Goal: Navigation & Orientation: Find specific page/section

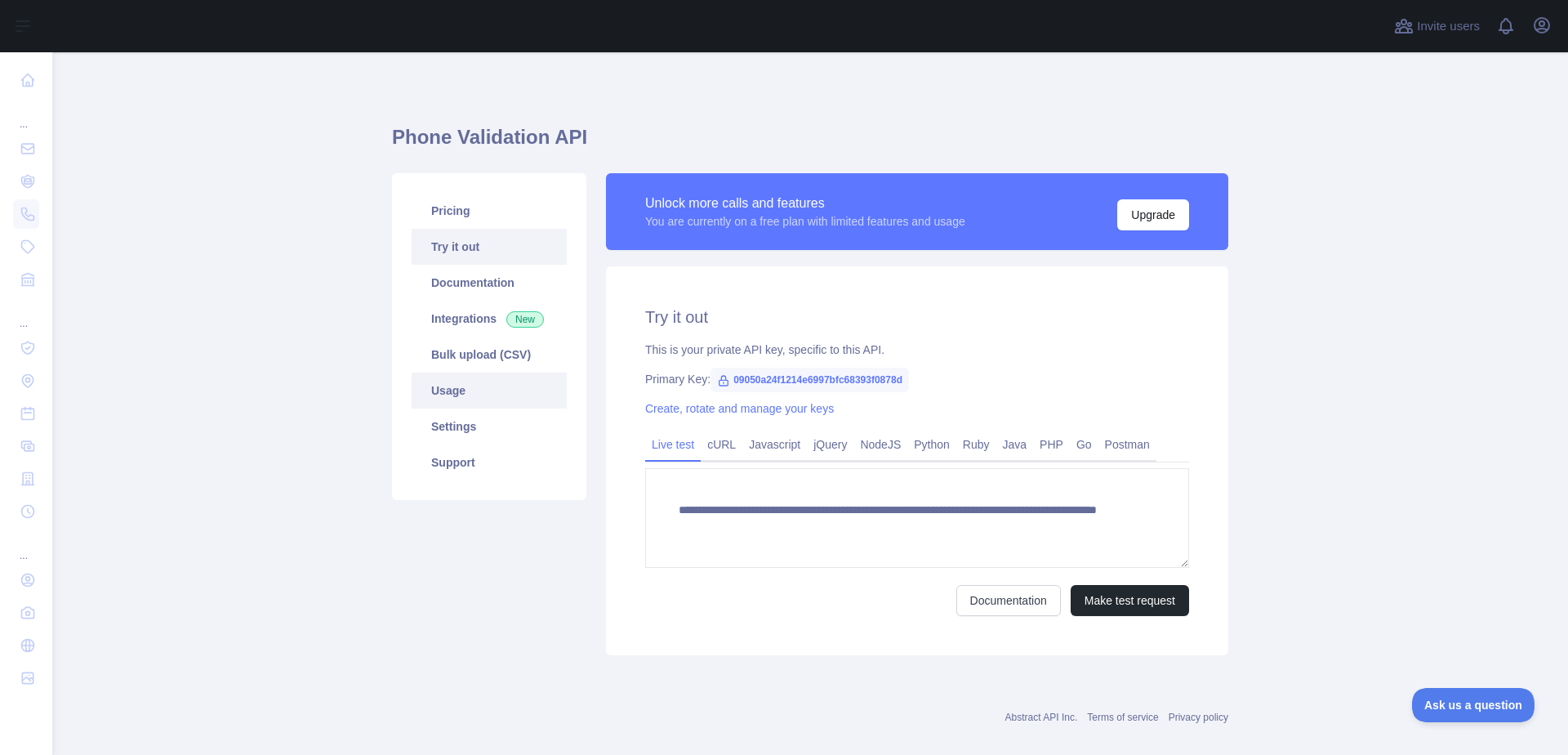
click at [448, 387] on link "Usage" at bounding box center [489, 390] width 155 height 36
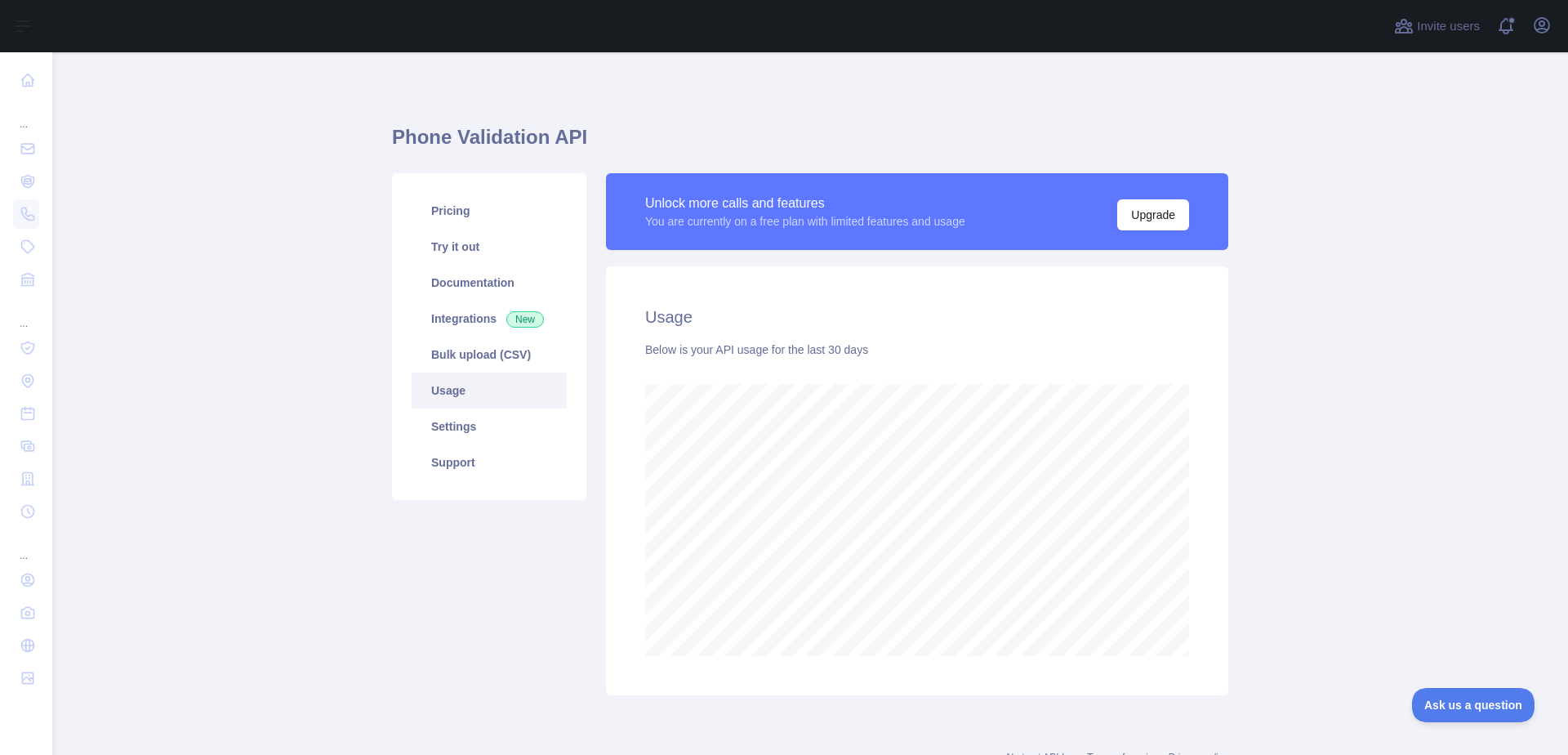
scroll to position [702, 1503]
click at [420, 425] on link "Settings" at bounding box center [489, 426] width 155 height 36
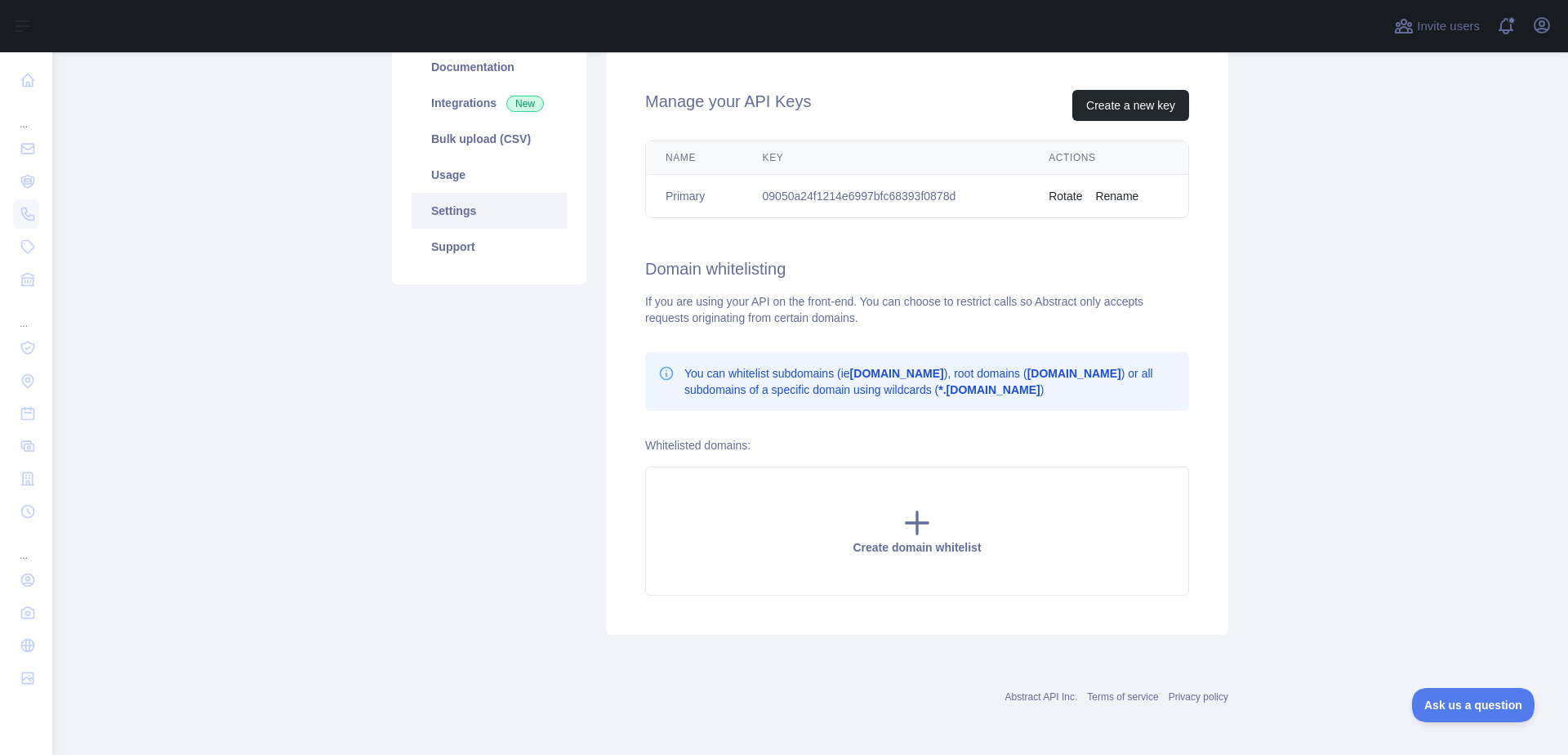
scroll to position [217, 0]
click at [456, 246] on link "Support" at bounding box center [489, 246] width 155 height 36
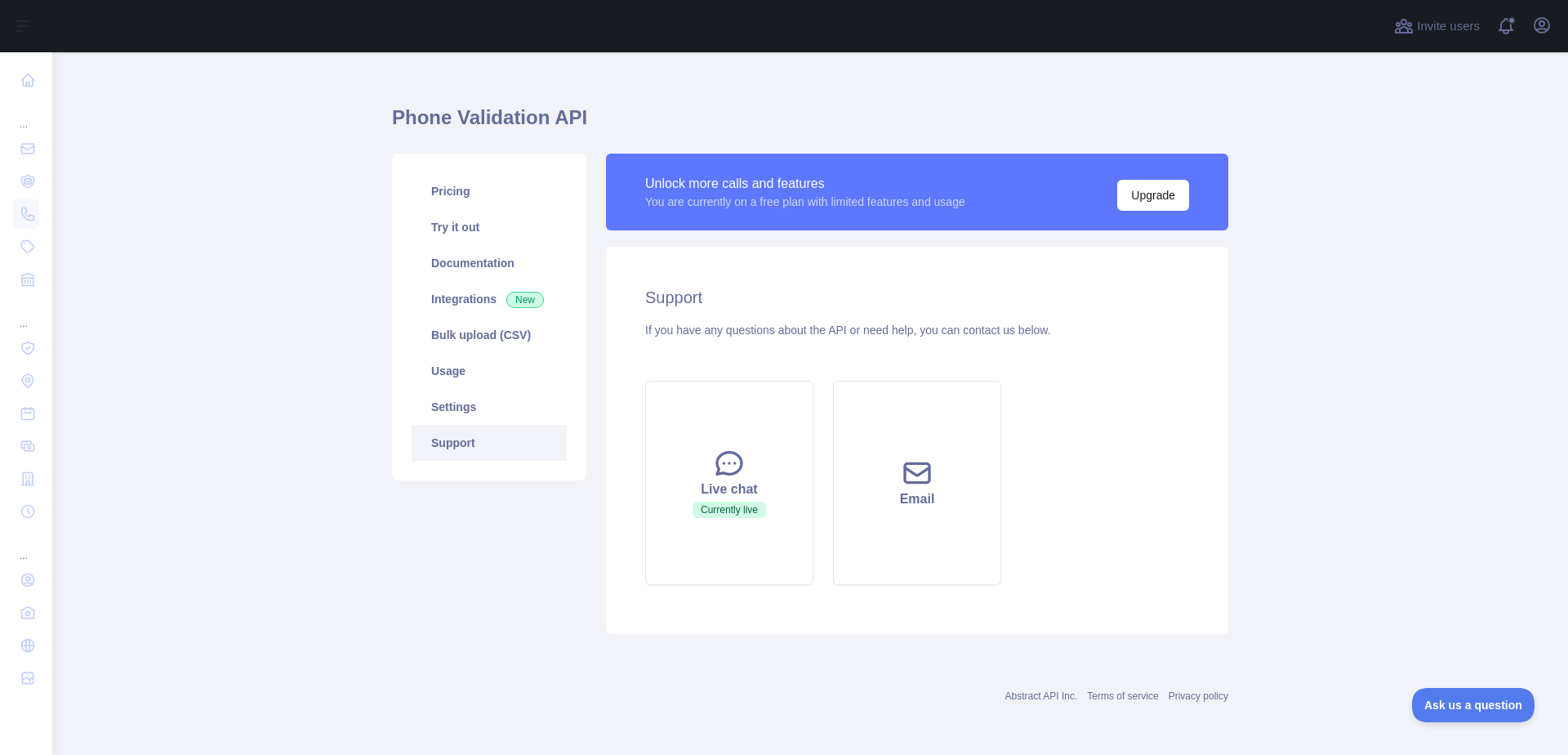
scroll to position [20, 0]
click at [456, 374] on link "Usage" at bounding box center [489, 371] width 155 height 36
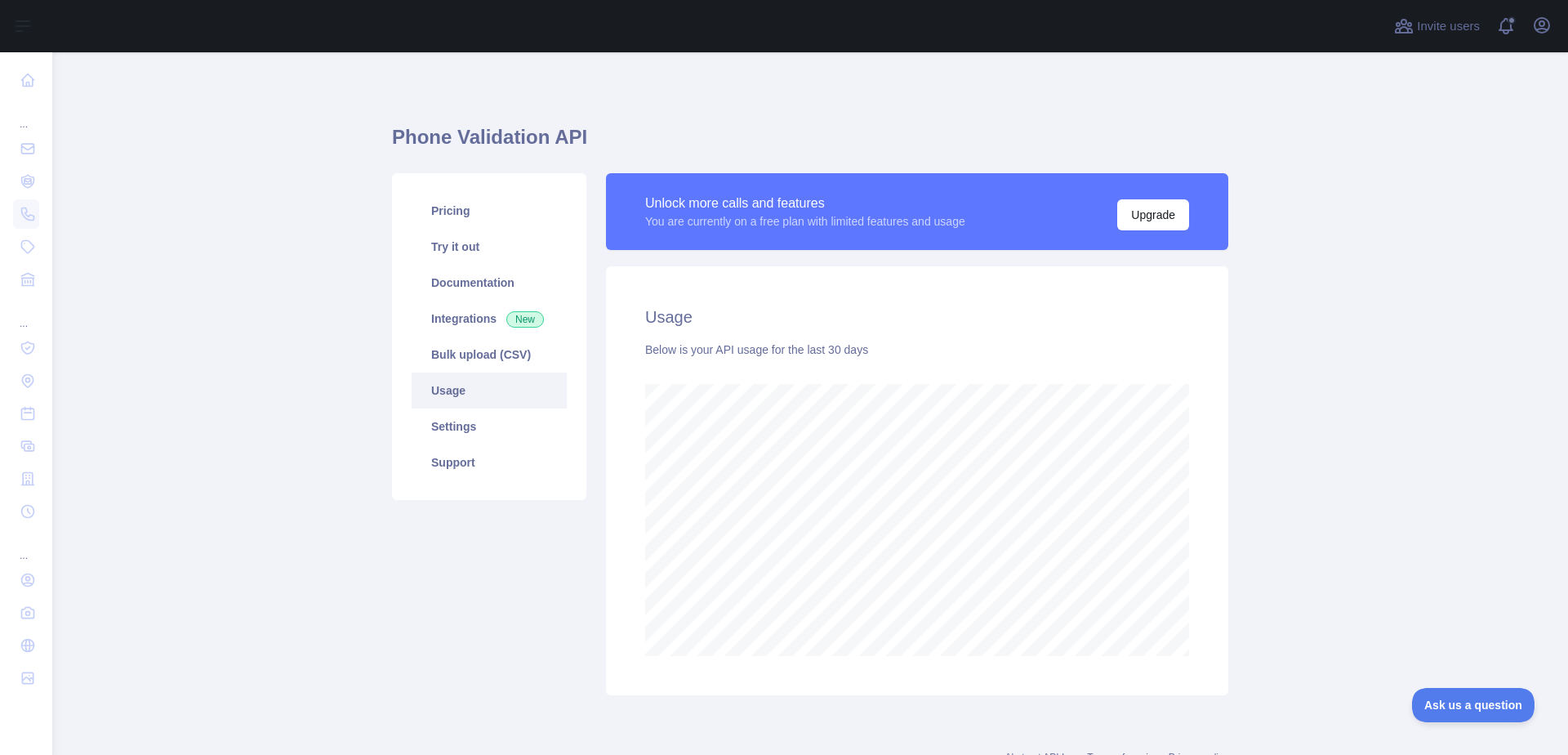
scroll to position [702, 1503]
click at [472, 361] on link "Bulk upload (CSV)" at bounding box center [489, 354] width 155 height 36
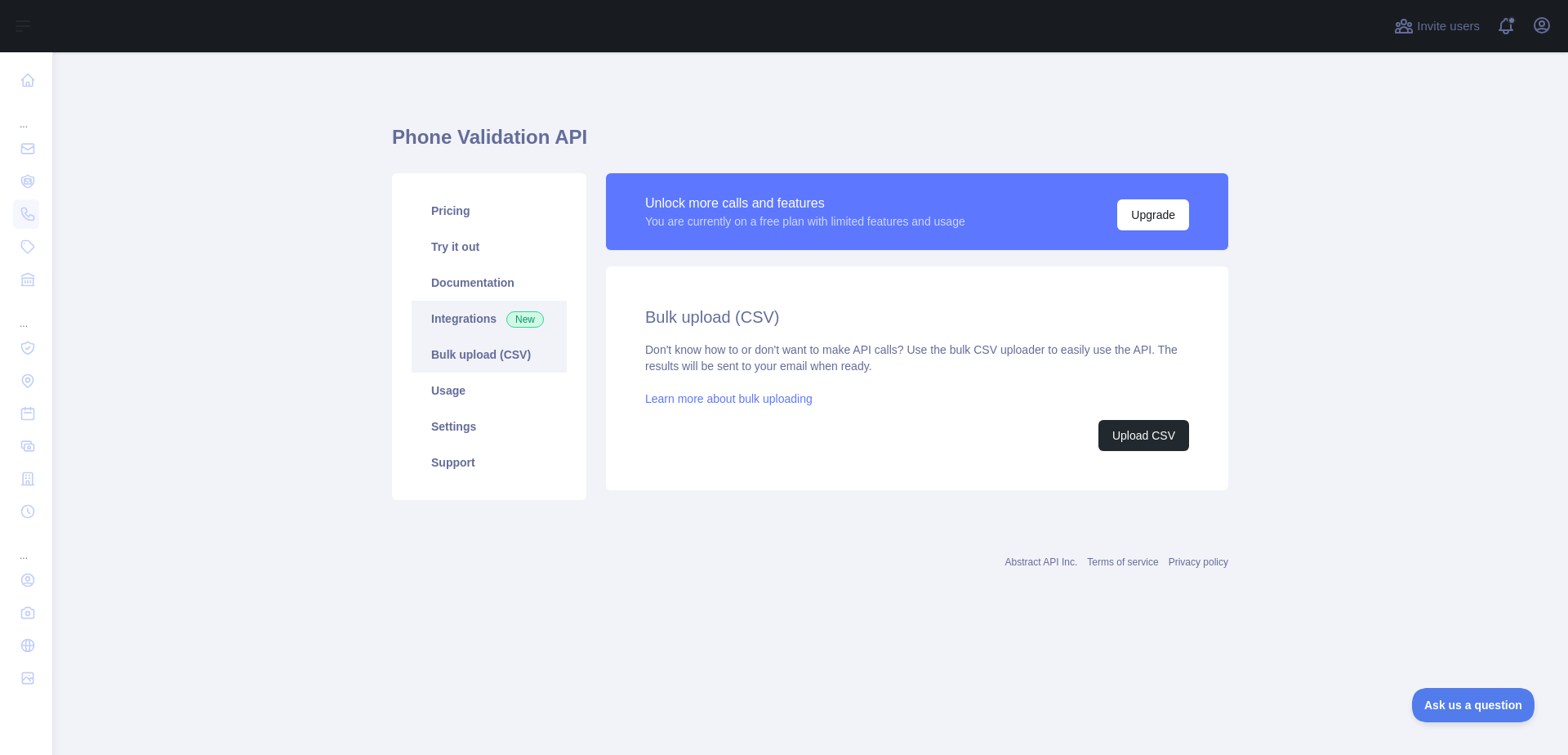
click at [457, 313] on link "Integrations New" at bounding box center [489, 318] width 155 height 36
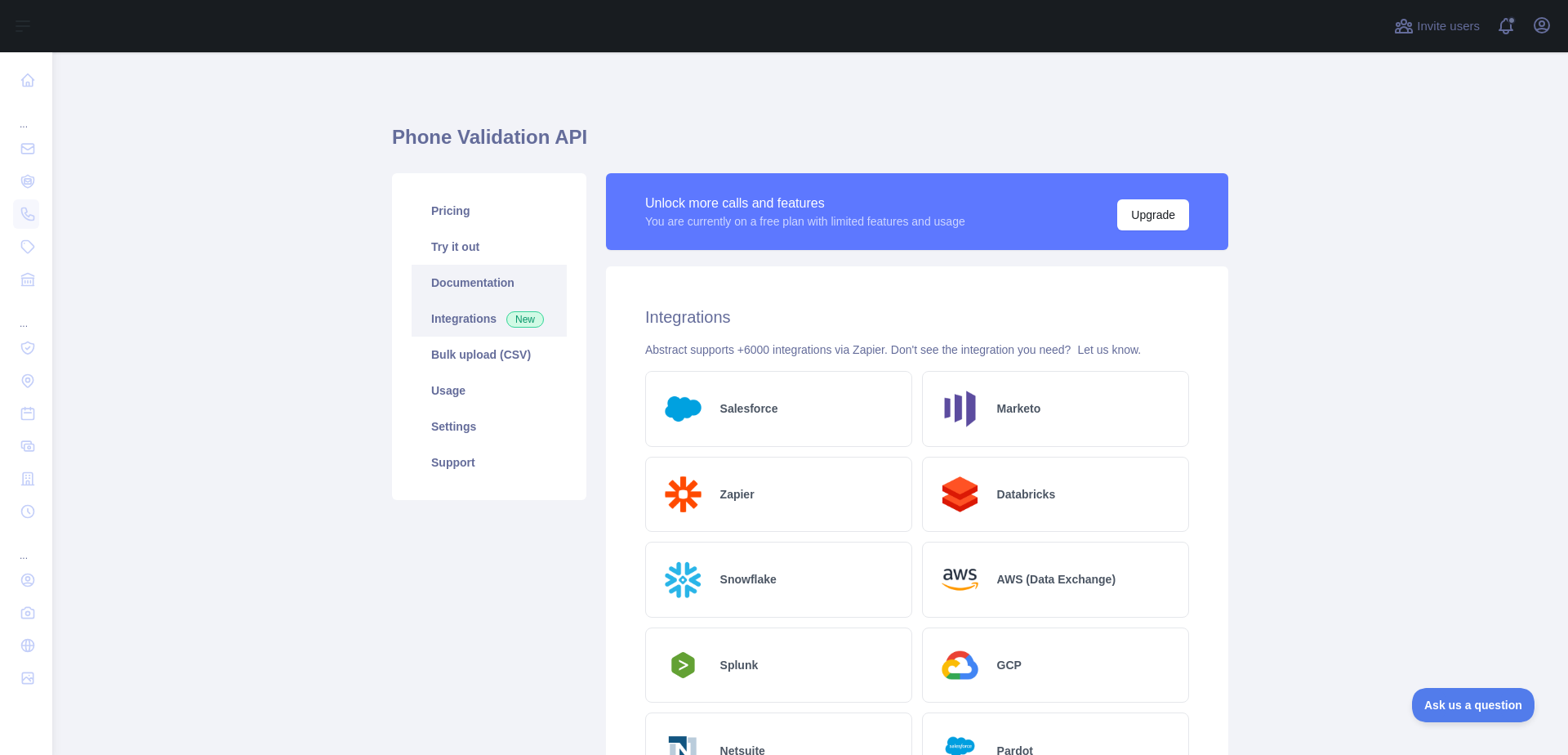
click at [474, 289] on link "Documentation" at bounding box center [489, 282] width 155 height 36
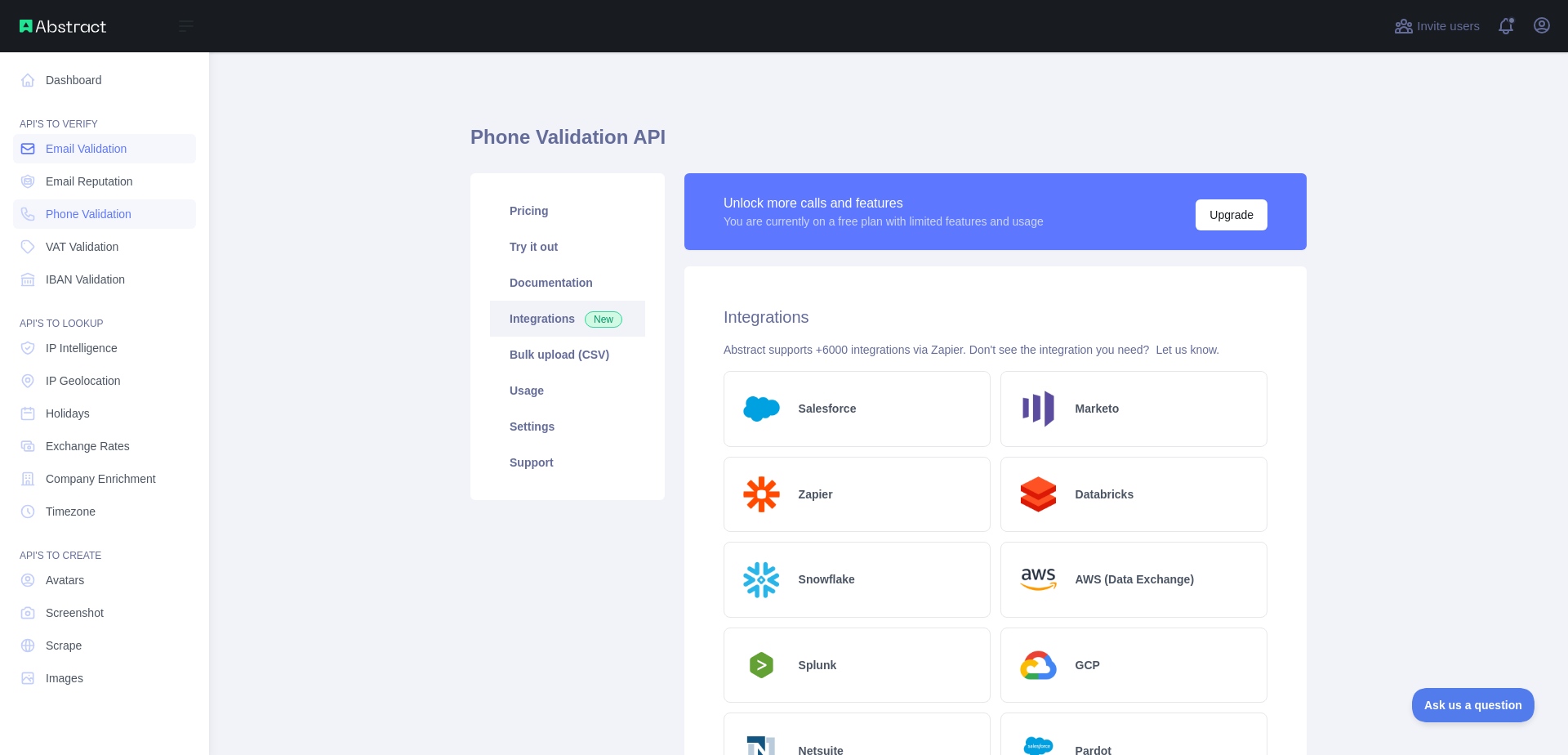
click at [85, 147] on span "Email Validation" at bounding box center [86, 148] width 81 height 16
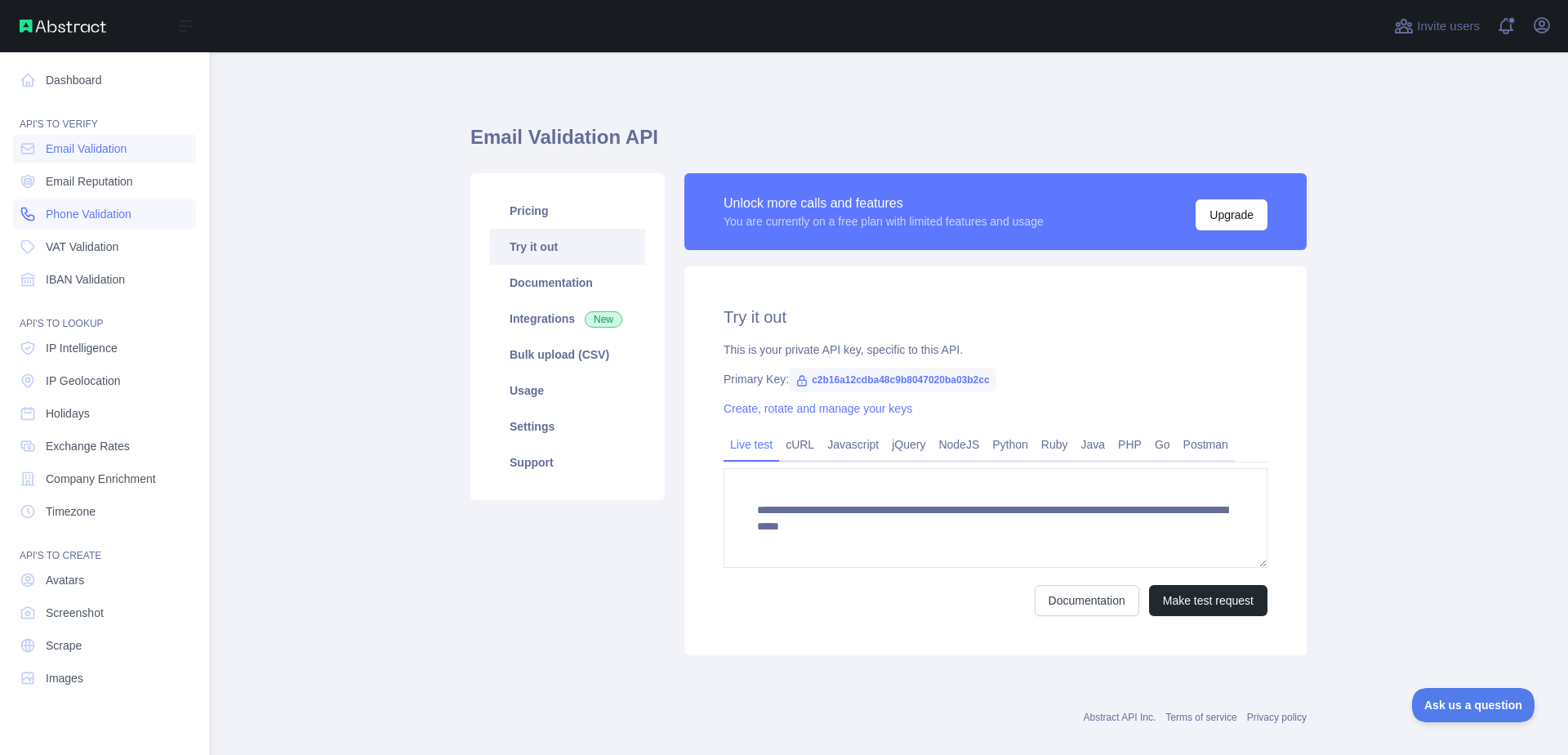
click at [49, 210] on span "Phone Validation" at bounding box center [88, 214] width 85 height 16
